Goal: Check status: Check status

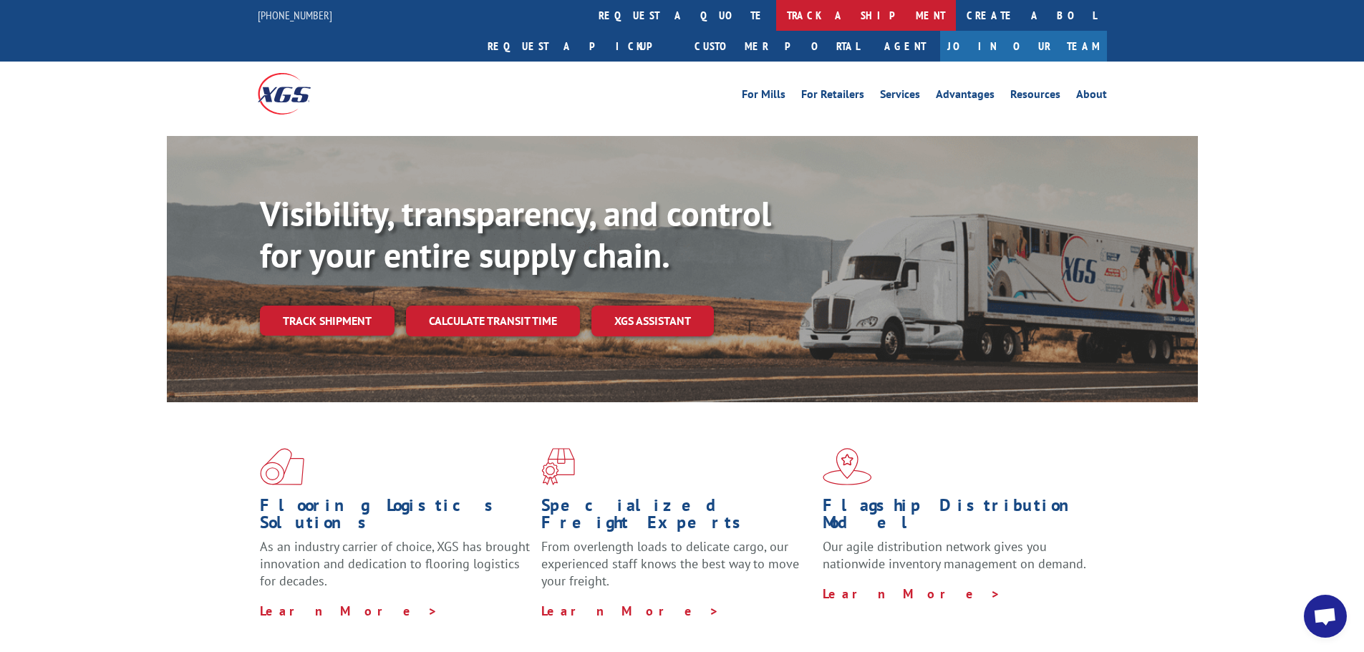
click at [776, 11] on link "track a shipment" at bounding box center [866, 15] width 180 height 31
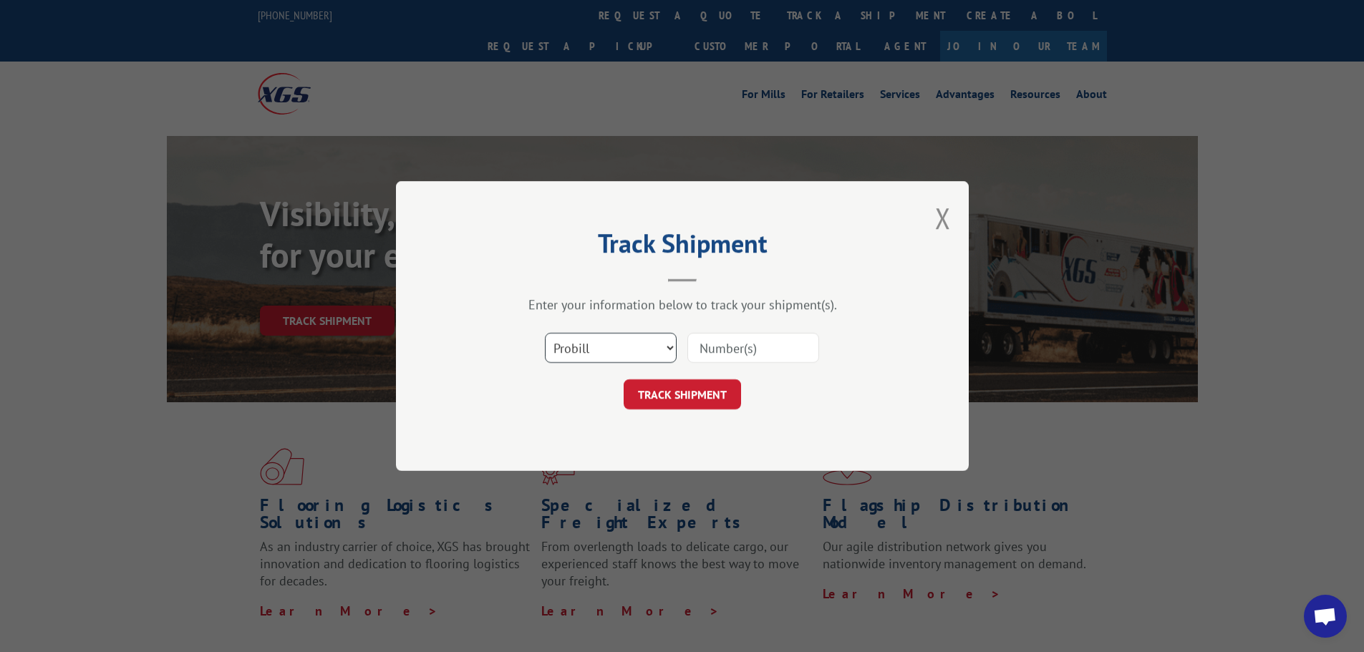
click at [601, 349] on select "Select category... Probill BOL PO" at bounding box center [611, 348] width 132 height 30
select select "po"
click at [545, 333] on select "Select category... Probill BOL PO" at bounding box center [611, 348] width 132 height 30
click at [726, 357] on input at bounding box center [753, 348] width 132 height 30
type input "1044"
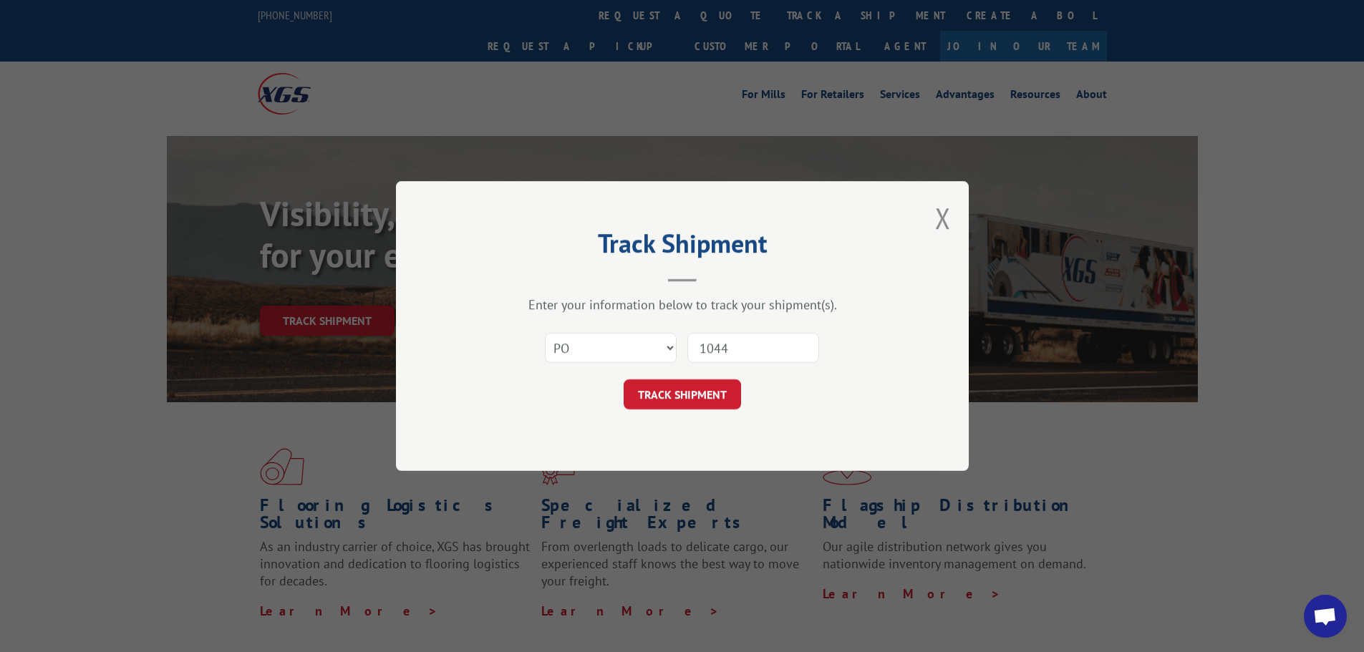
click at [693, 390] on button "TRACK SHIPMENT" at bounding box center [682, 394] width 117 height 30
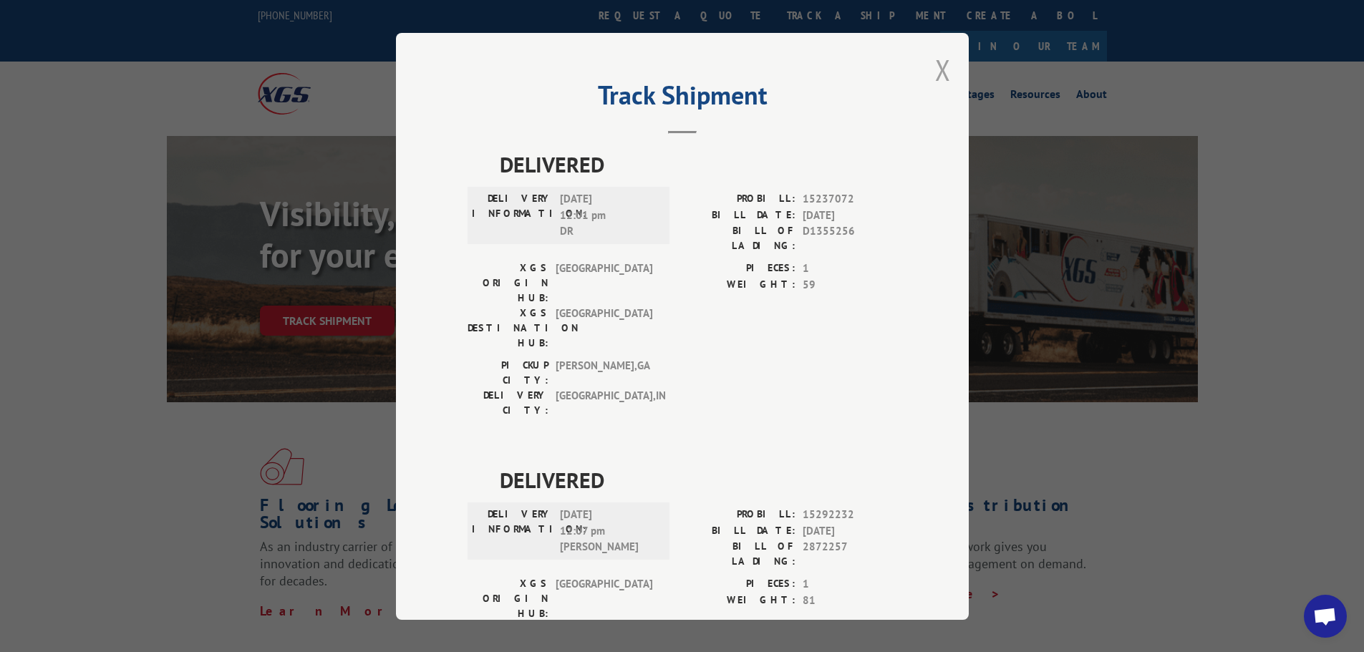
click at [937, 67] on button "Close modal" at bounding box center [943, 70] width 16 height 38
